Goal: Information Seeking & Learning: Learn about a topic

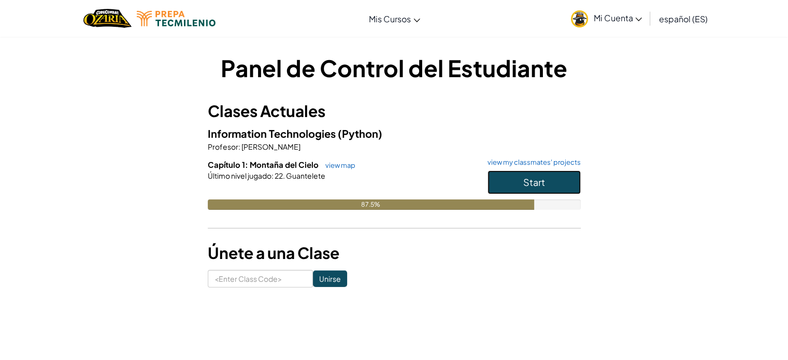
click at [568, 172] on button "Start" at bounding box center [533, 182] width 93 height 24
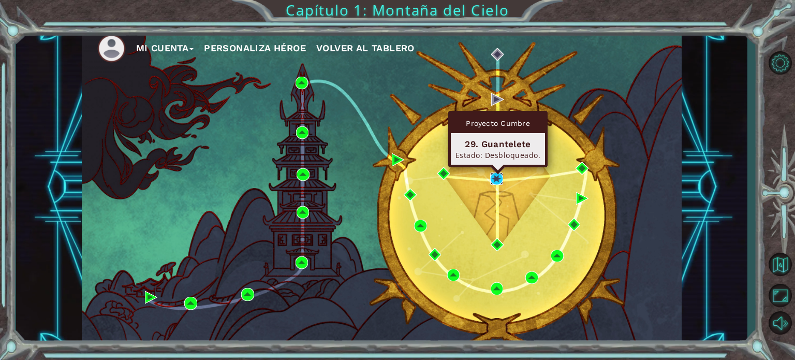
click at [499, 178] on img at bounding box center [496, 178] width 12 height 12
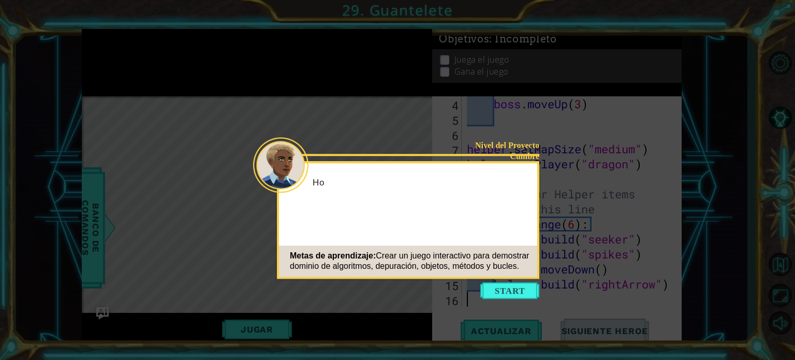
scroll to position [75, 0]
